Goal: Transaction & Acquisition: Purchase product/service

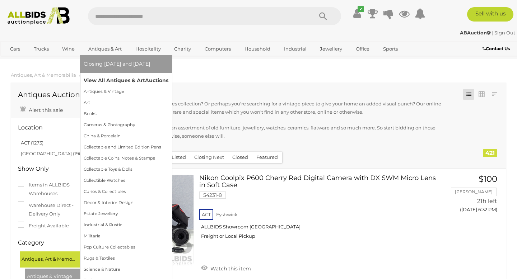
click at [101, 79] on link "View All Antiques & Art Auctions" at bounding box center [126, 80] width 85 height 11
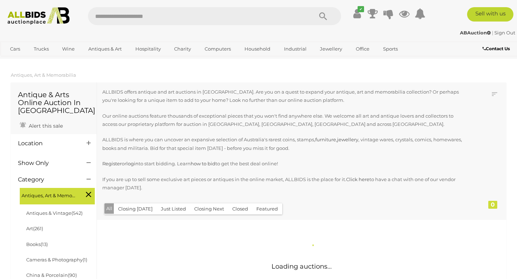
click at [54, 143] on h4 "Location" at bounding box center [47, 143] width 58 height 6
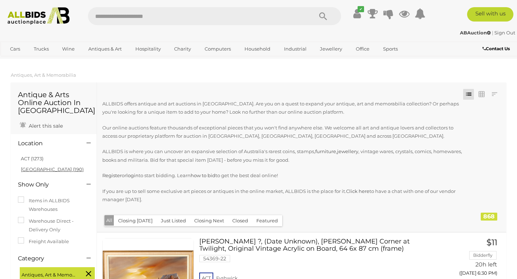
click at [31, 170] on link "[GEOGRAPHIC_DATA] (190)" at bounding box center [52, 170] width 63 height 6
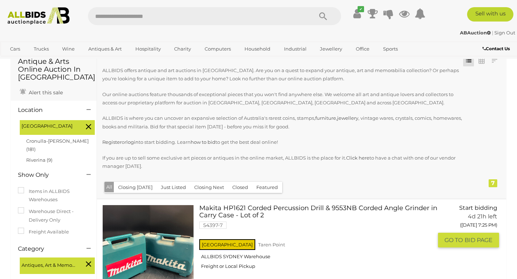
scroll to position [31, 0]
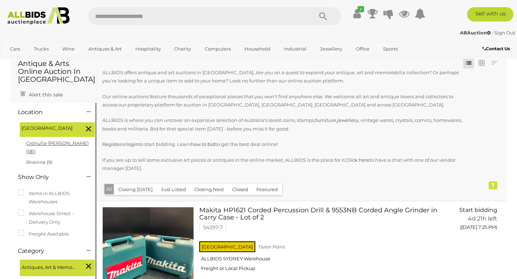
click at [54, 145] on link "Cronulla-sutherland (181)" at bounding box center [57, 147] width 62 height 14
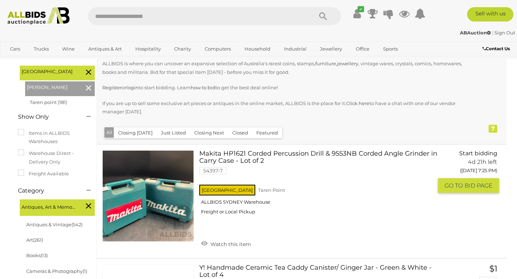
scroll to position [89, 0]
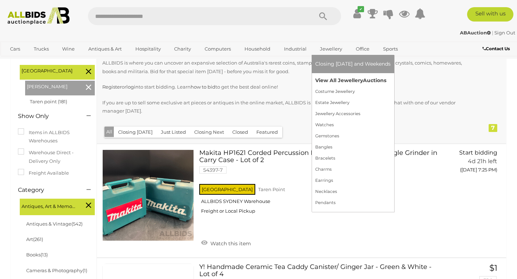
click at [324, 82] on link "View All Jewellery Auctions" at bounding box center [352, 80] width 75 height 11
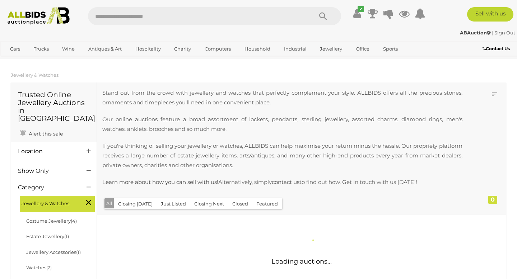
scroll to position [9, 0]
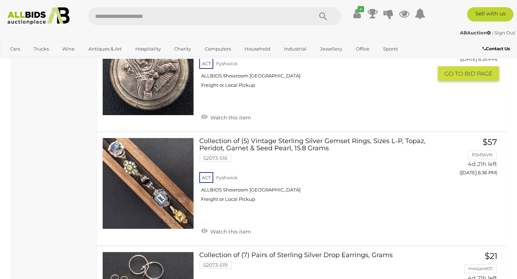
scroll to position [638, 0]
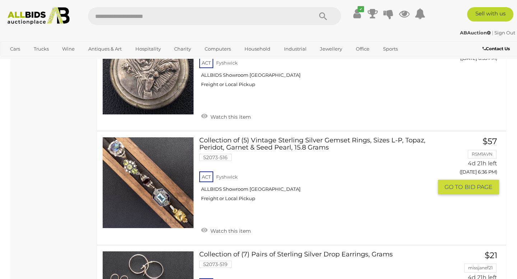
click at [146, 178] on link at bounding box center [148, 183] width 92 height 92
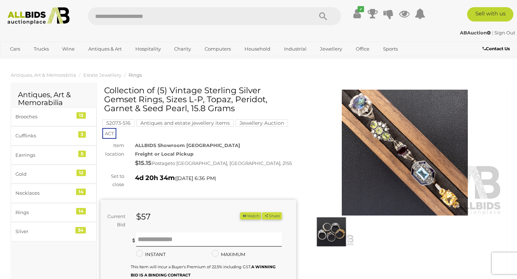
click at [380, 130] on img at bounding box center [405, 153] width 196 height 126
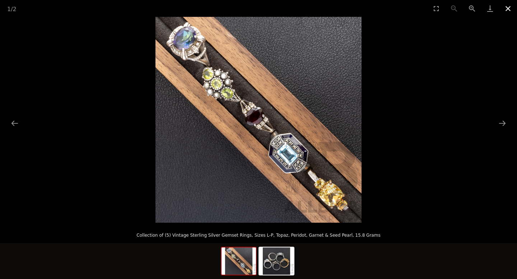
click at [511, 8] on button "Close gallery" at bounding box center [508, 8] width 18 height 17
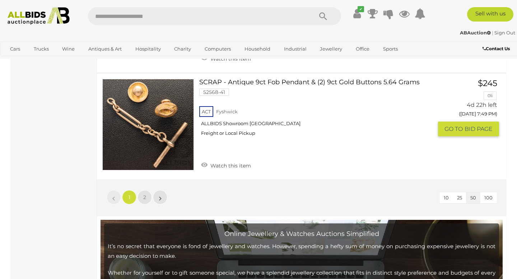
scroll to position [5635, 0]
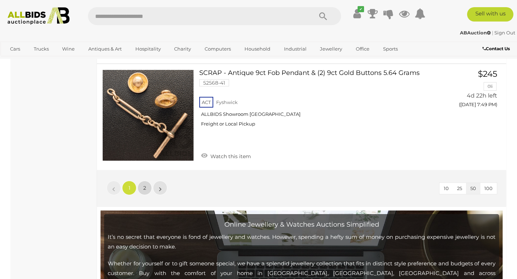
click at [144, 185] on span "2" at bounding box center [144, 188] width 3 height 6
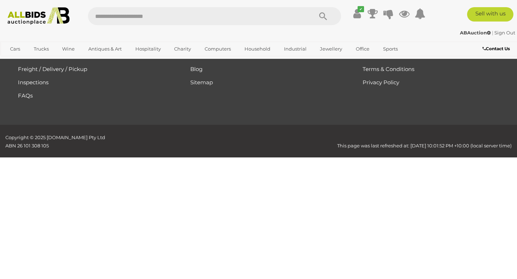
scroll to position [155, 0]
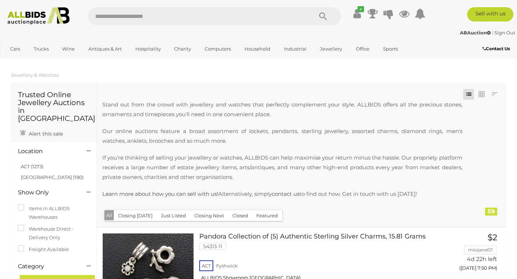
click at [129, 14] on input "text" at bounding box center [197, 16] width 218 height 18
type input "*****"
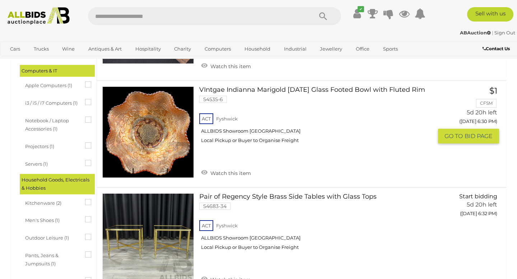
scroll to position [587, 0]
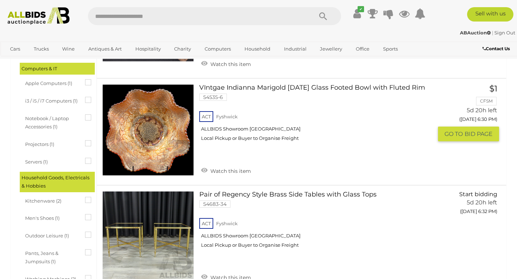
click at [145, 128] on link at bounding box center [148, 130] width 92 height 92
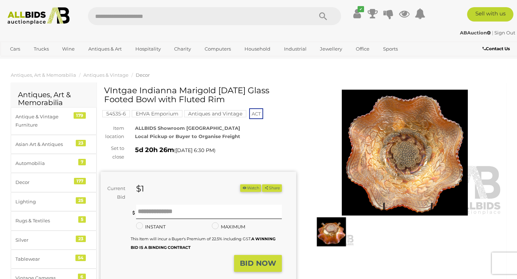
click at [335, 230] on img at bounding box center [331, 232] width 45 height 29
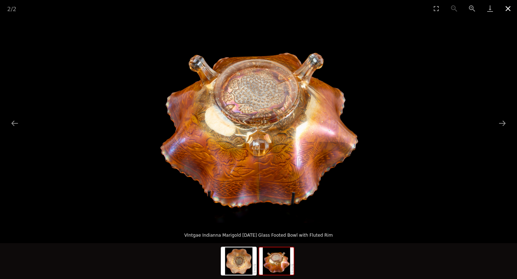
click at [511, 7] on button "Close gallery" at bounding box center [508, 8] width 18 height 17
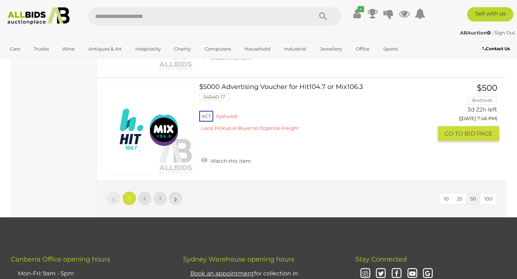
scroll to position [5407, 0]
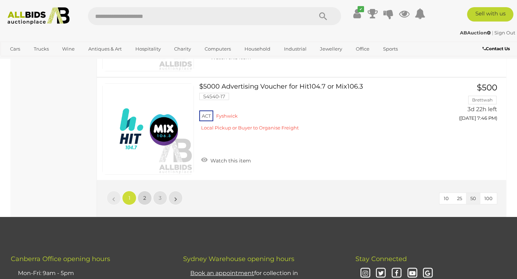
click at [147, 191] on link "2" at bounding box center [145, 198] width 14 height 14
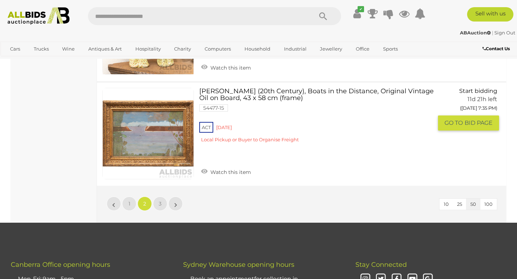
scroll to position [5469, 0]
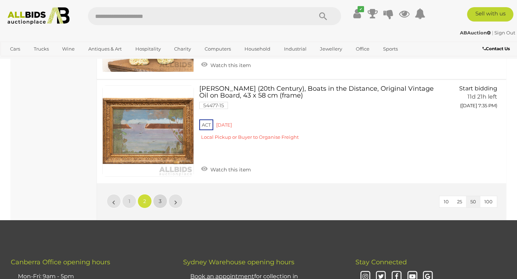
click at [161, 198] on span "3" at bounding box center [160, 201] width 3 height 6
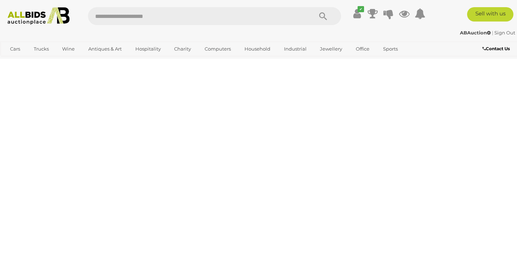
scroll to position [0, 0]
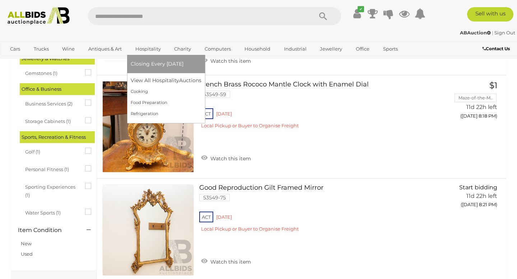
scroll to position [749, 0]
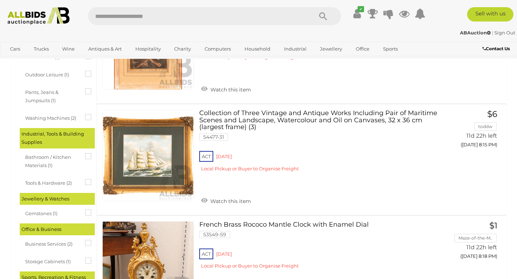
click at [160, 7] on input "text" at bounding box center [197, 16] width 218 height 18
type input "*******"
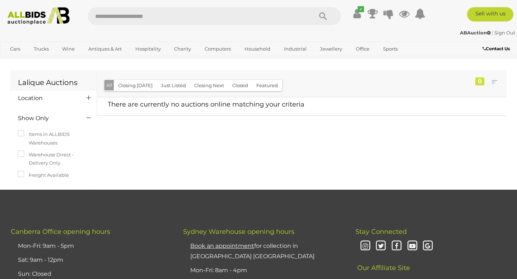
click at [137, 17] on input "text" at bounding box center [197, 16] width 218 height 18
type input "****"
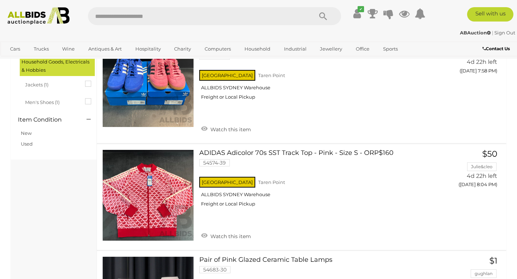
scroll to position [195, 0]
